Goal: Download file/media

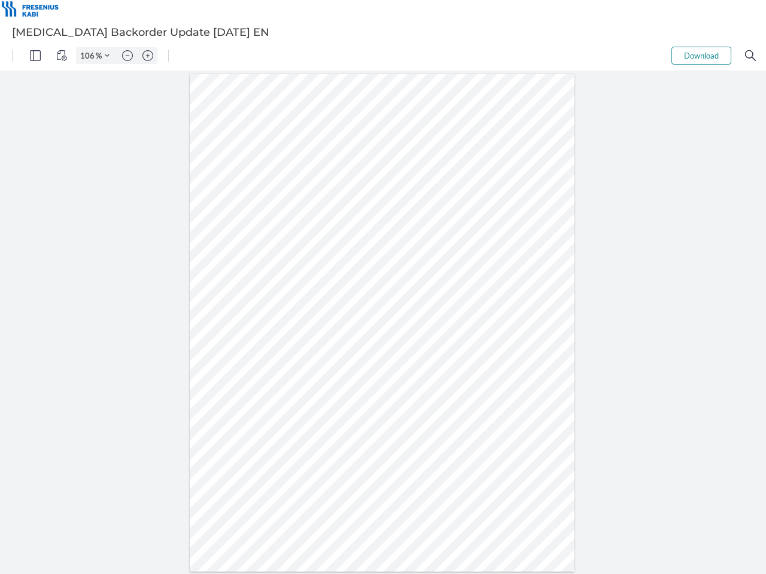
click at [35, 56] on img "Panel" at bounding box center [35, 55] width 11 height 11
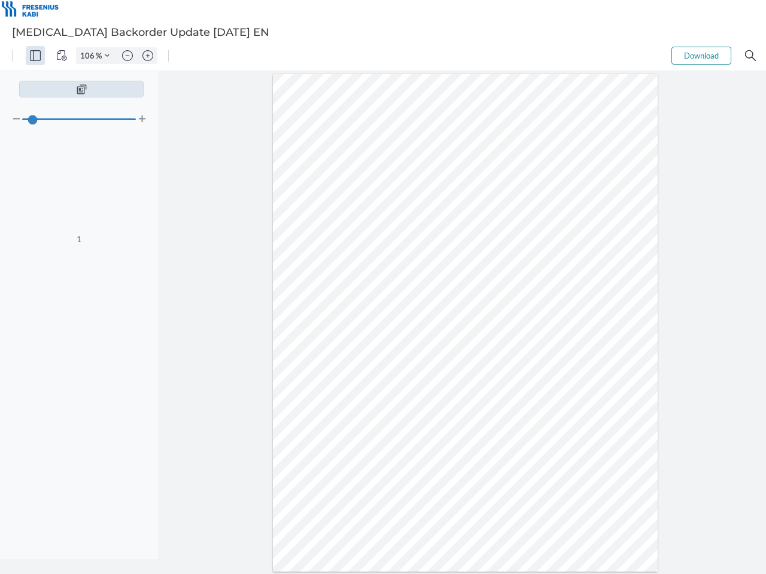
click at [62, 56] on img "View Controls" at bounding box center [61, 55] width 11 height 11
click at [89, 56] on input "106" at bounding box center [86, 55] width 19 height 11
click at [107, 56] on img "Zoom Controls" at bounding box center [107, 55] width 5 height 5
click at [127, 56] on img "Zoom out" at bounding box center [127, 55] width 11 height 11
click at [148, 56] on img "Zoom in" at bounding box center [147, 55] width 11 height 11
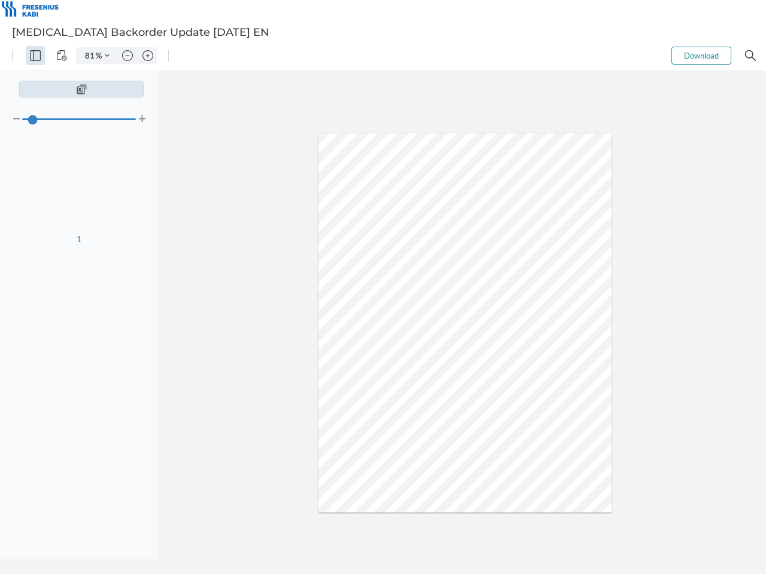
type input "106"
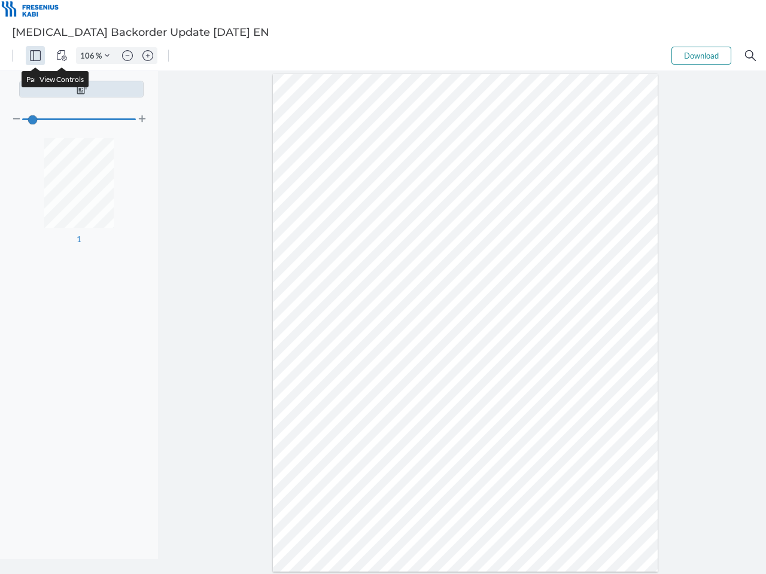
click at [701, 56] on button "Download" at bounding box center [701, 56] width 60 height 18
click at [750, 56] on img "Search" at bounding box center [750, 55] width 11 height 11
